Goal: Task Accomplishment & Management: Manage account settings

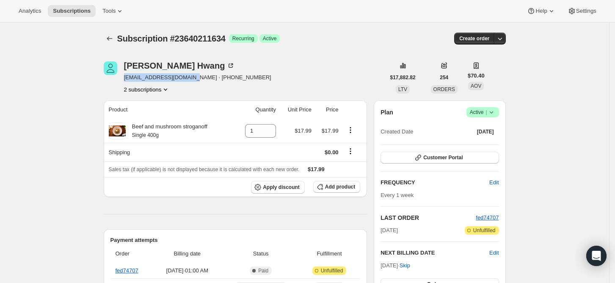
drag, startPoint x: 125, startPoint y: 77, endPoint x: 193, endPoint y: 79, distance: 68.1
click at [193, 79] on div "[PERSON_NAME] [EMAIL_ADDRESS][DOMAIN_NAME] · [PHONE_NUMBER] 2 subscriptions" at bounding box center [244, 77] width 281 height 32
copy span "[EMAIL_ADDRESS][DOMAIN_NAME]"
click at [110, 36] on icon "Subscriptions" at bounding box center [109, 38] width 8 height 8
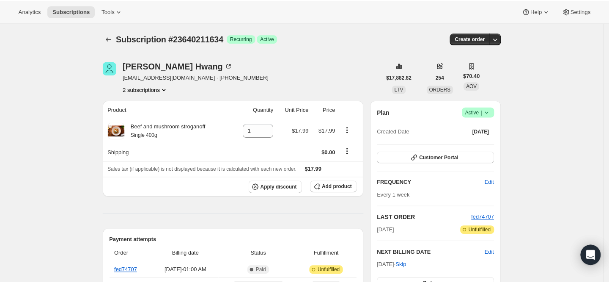
scroll to position [56, 0]
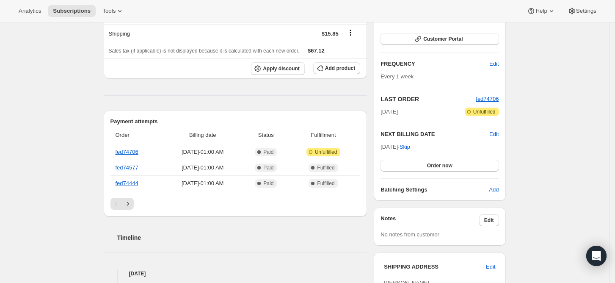
scroll to position [56, 0]
